Goal: Task Accomplishment & Management: Use online tool/utility

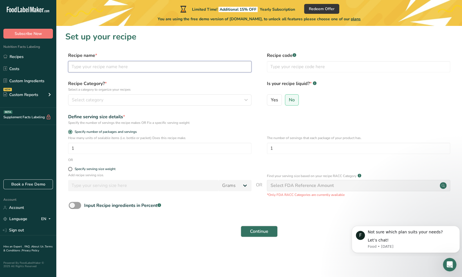
click at [110, 67] on input "text" at bounding box center [159, 66] width 183 height 11
type input "d"
type input "Doughnut Glaze"
click at [118, 96] on button "Select category" at bounding box center [159, 99] width 183 height 11
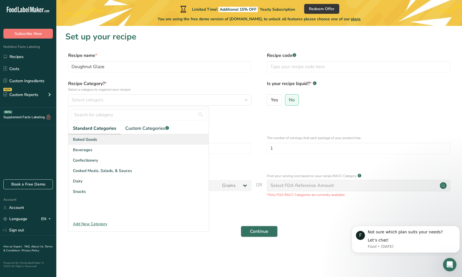
click at [93, 142] on span "Baked Goods" at bounding box center [85, 140] width 24 height 6
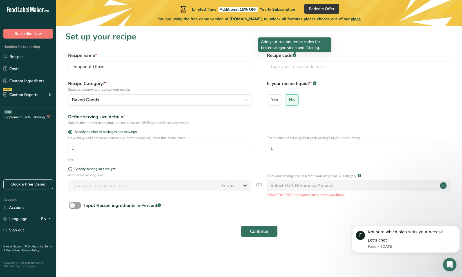
click at [296, 53] on div at bounding box center [294, 53] width 3 height 3
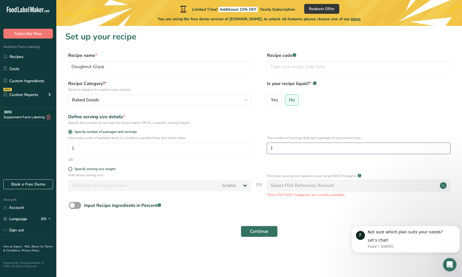
click at [276, 150] on input "1" at bounding box center [358, 148] width 183 height 11
type input "500"
click at [72, 169] on span at bounding box center [70, 169] width 4 height 4
click at [72, 169] on input "Specify serving size weight" at bounding box center [70, 169] width 4 height 4
radio input "true"
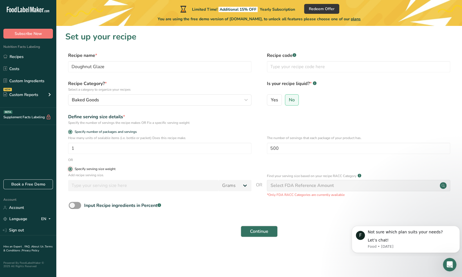
radio input "false"
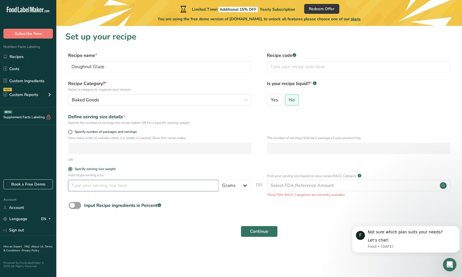
click at [93, 186] on input "number" at bounding box center [143, 185] width 150 height 11
click at [70, 169] on span at bounding box center [70, 169] width 4 height 4
click at [70, 169] on input "Specify serving size weight" at bounding box center [70, 169] width 4 height 4
click at [243, 188] on select "Grams kg mg mcg lb oz l mL fl oz tbsp tsp cup qt gallon" at bounding box center [234, 185] width 33 height 11
click at [248, 185] on select "Grams kg mg mcg lb oz l mL fl oz tbsp tsp cup qt gallon" at bounding box center [234, 185] width 33 height 11
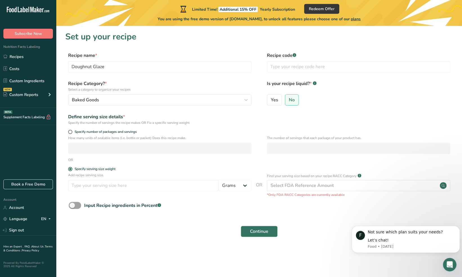
click at [168, 161] on div "OR" at bounding box center [259, 159] width 388 height 5
click at [69, 131] on span at bounding box center [70, 132] width 4 height 4
click at [69, 131] on input "Specify number of packages and servings" at bounding box center [70, 132] width 4 height 4
radio input "true"
radio input "false"
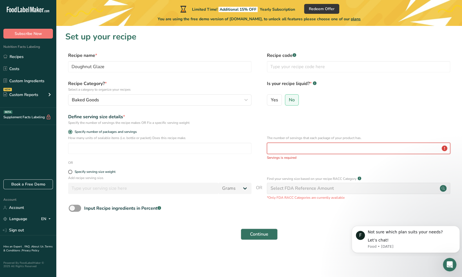
click at [288, 148] on input "number" at bounding box center [358, 148] width 183 height 11
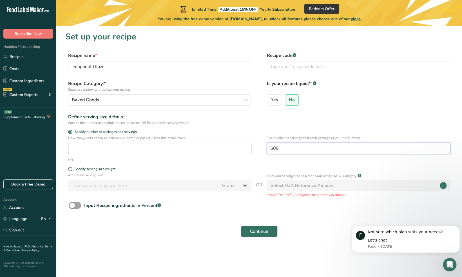
type input "500"
click at [135, 151] on input "number" at bounding box center [159, 148] width 183 height 11
type input "1"
click at [256, 233] on span "Continue" at bounding box center [259, 231] width 18 height 7
